Goal: Information Seeking & Learning: Find specific fact

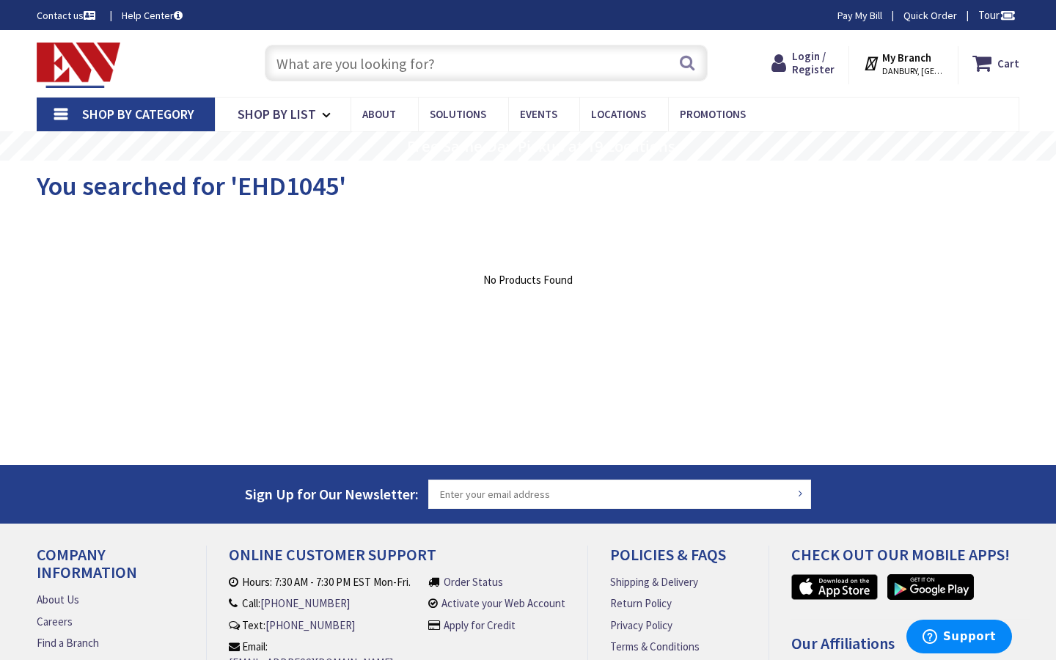
type input "Orphan's Green Off [GEOGRAPHIC_DATA], [STREET_ADDRESS]"
